Goal: Check status: Check status

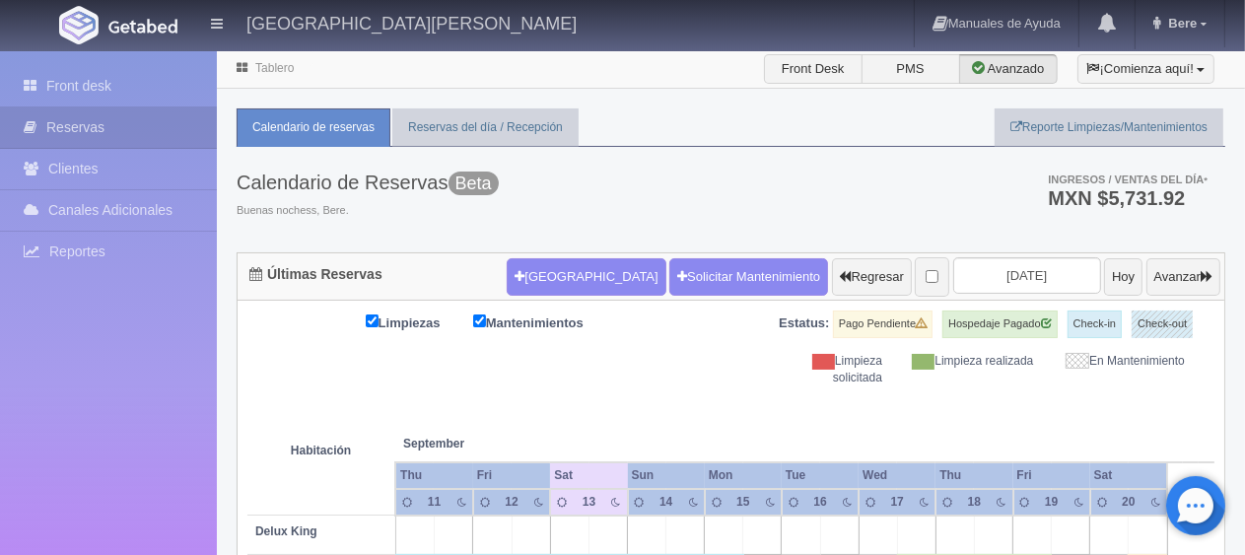
click at [710, 389] on th at bounding box center [724, 424] width 115 height 75
drag, startPoint x: 902, startPoint y: 369, endPoint x: 344, endPoint y: 380, distance: 558.2
click at [344, 380] on div "Limpiezas Mantenimientos Estatus: Pago Pendiente Hospedaje Pagado Check-in Chec…" at bounding box center [730, 349] width 967 height 76
click at [777, 389] on th at bounding box center [724, 424] width 115 height 75
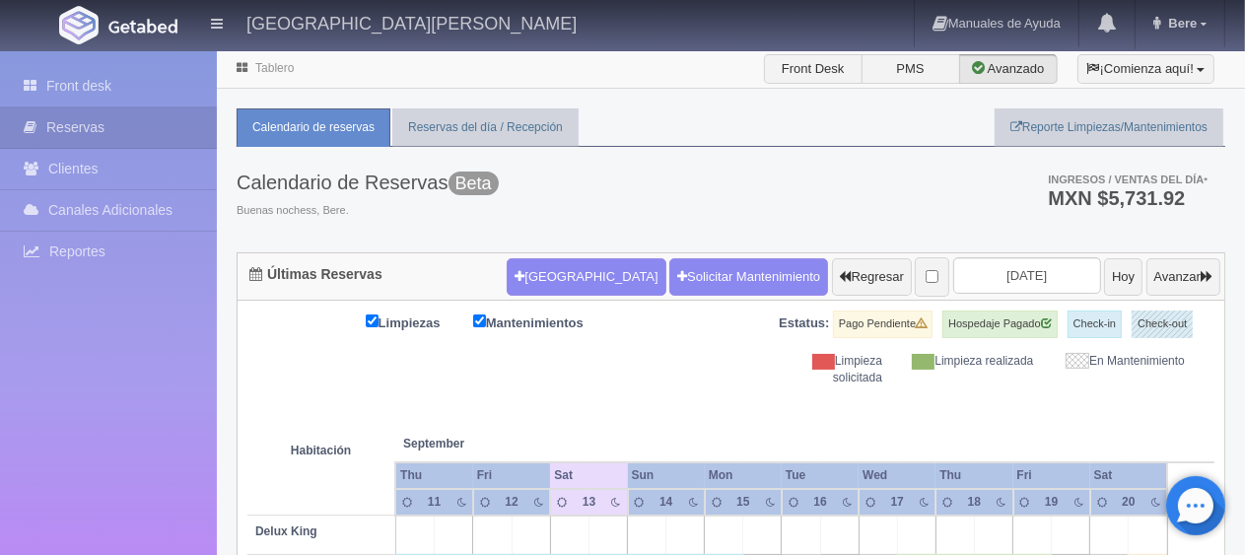
click at [777, 389] on th at bounding box center [724, 424] width 115 height 75
click at [694, 380] on div "Limpiezas Mantenimientos Estatus: Pago Pendiente Hospedaje Pagado Check-in Chec…" at bounding box center [730, 349] width 967 height 76
click at [839, 400] on th at bounding box center [839, 424] width 115 height 75
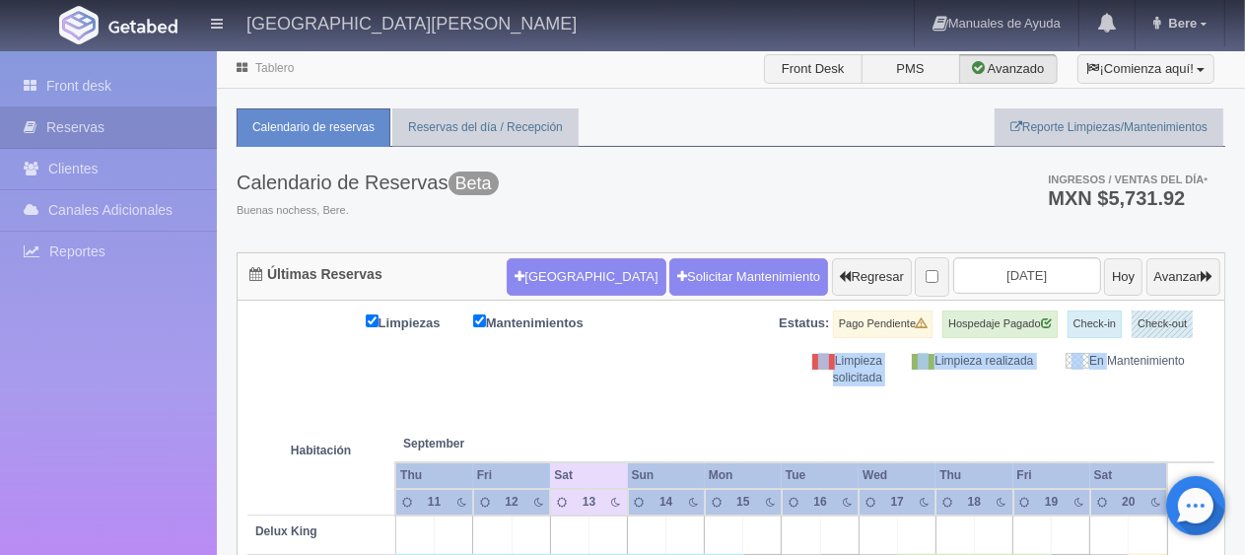
drag, startPoint x: 832, startPoint y: 353, endPoint x: 588, endPoint y: 349, distance: 244.6
click at [610, 348] on div "Limpiezas Mantenimientos Estatus: Pago Pendiente Hospedaje Pagado Check-in Chec…" at bounding box center [730, 349] width 967 height 76
click at [801, 353] on div "Limpieza solicitada" at bounding box center [821, 370] width 151 height 34
click at [715, 140] on ul "Calendario de reservas Reservas del día / Recepción Reporte Limpiezas/Mantenimi…" at bounding box center [731, 127] width 989 height 38
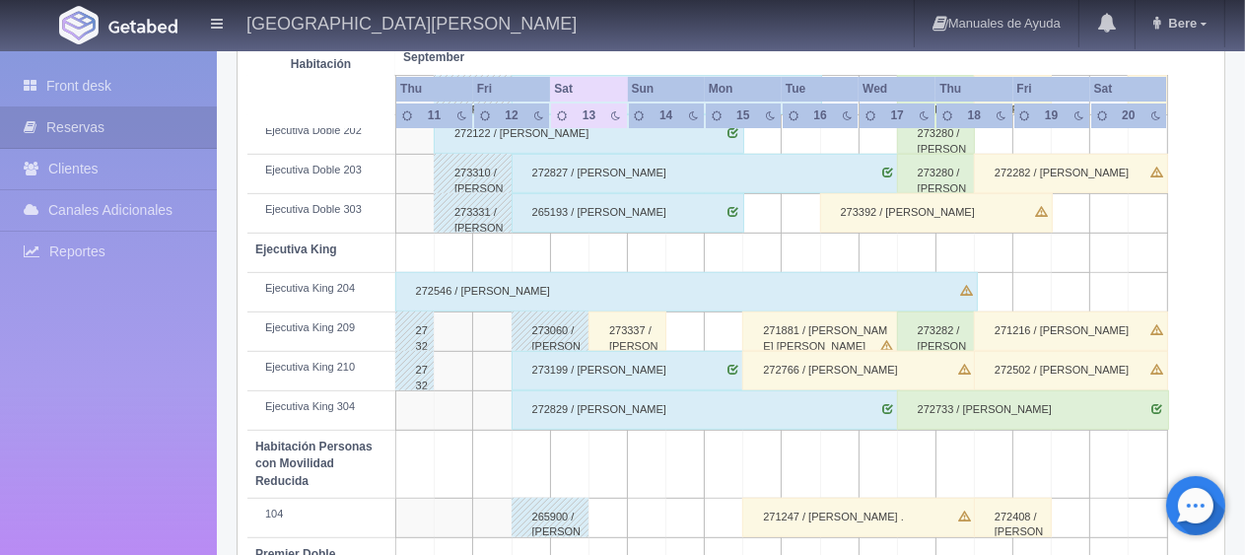
scroll to position [1051, 0]
